Goal: Browse casually

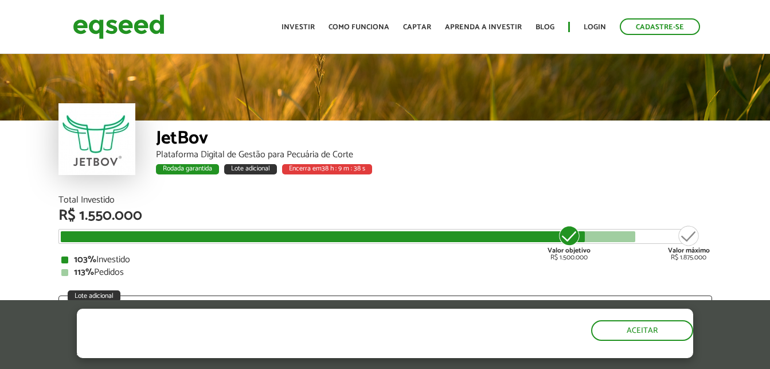
scroll to position [1398, 0]
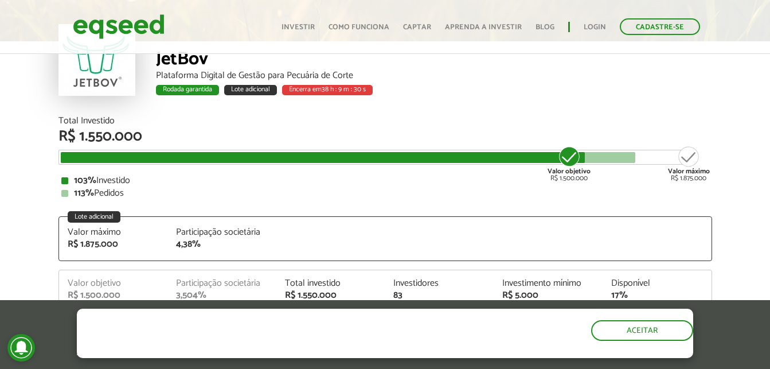
scroll to position [137, 0]
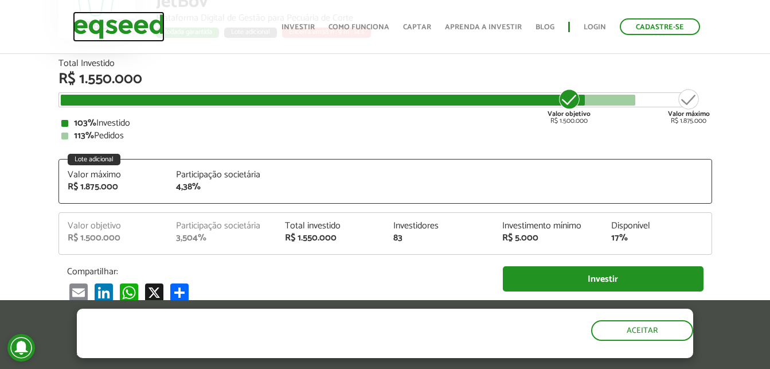
click at [142, 29] on img at bounding box center [119, 26] width 92 height 30
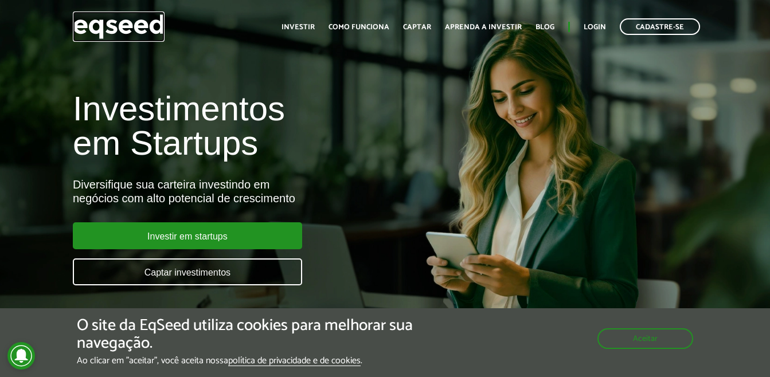
click at [139, 26] on img at bounding box center [119, 26] width 92 height 30
